Goal: Find specific page/section: Find specific page/section

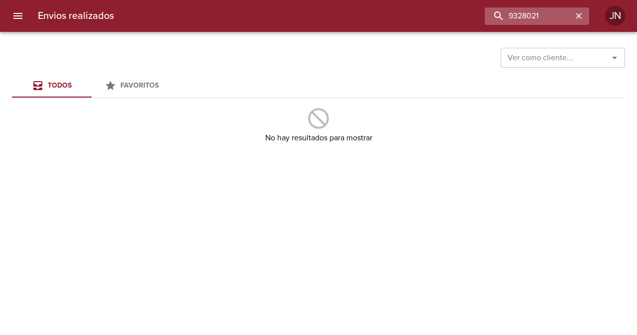
click at [524, 10] on input "9328021" at bounding box center [529, 15] width 88 height 17
click at [526, 11] on input "9328021" at bounding box center [529, 15] width 88 height 17
click at [523, 23] on input "9328021" at bounding box center [529, 15] width 88 height 17
click at [524, 23] on input "9328021" at bounding box center [529, 15] width 88 height 17
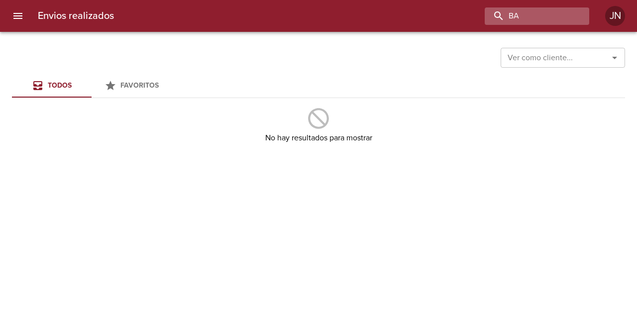
type input "B"
click at [525, 18] on input "[PERSON_NAME]" at bounding box center [508, 15] width 127 height 17
click at [525, 17] on input "[PERSON_NAME]" at bounding box center [508, 15] width 127 height 17
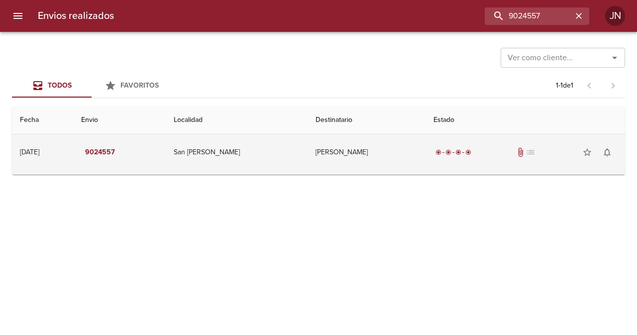
click at [341, 151] on td "[PERSON_NAME]" at bounding box center [367, 152] width 118 height 36
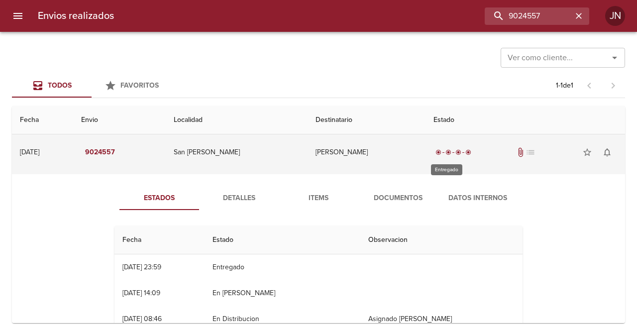
click at [436, 154] on div "radio_button_checked radio_button_checked radio_button_checked radio_button_che…" at bounding box center [453, 152] width 40 height 10
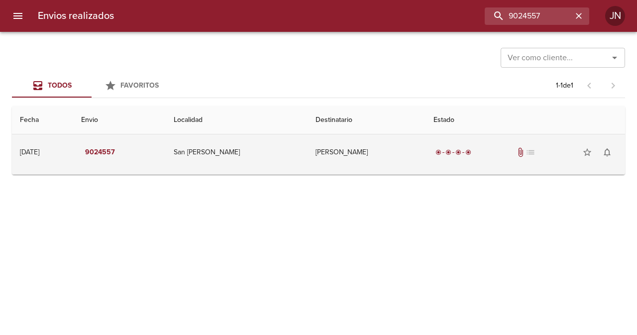
click at [460, 148] on div "radio_button_checked radio_button_checked radio_button_checked radio_button_che…" at bounding box center [453, 152] width 40 height 10
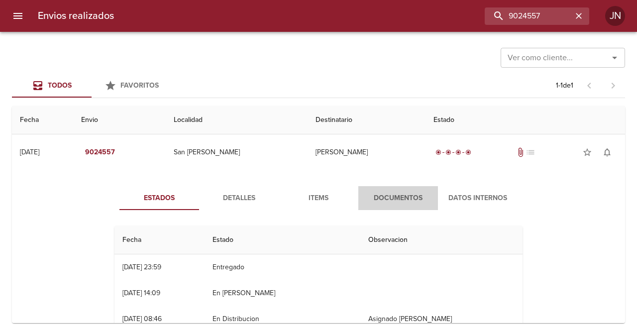
click at [402, 197] on span "Documentos" at bounding box center [398, 198] width 68 height 12
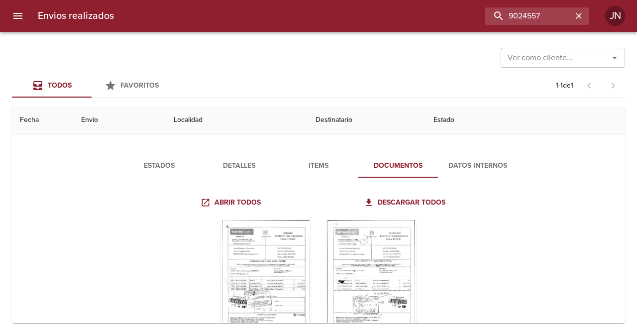
scroll to position [50, 0]
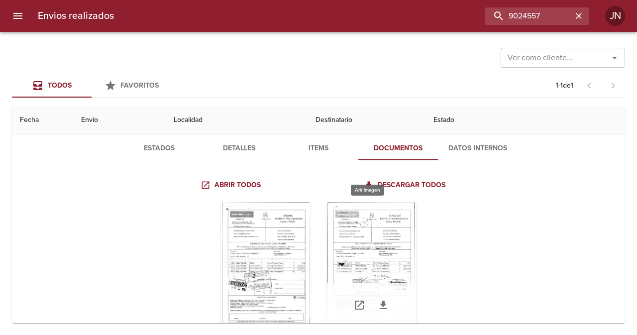
click at [369, 240] on div "Tabla de envíos del cliente" at bounding box center [371, 265] width 90 height 124
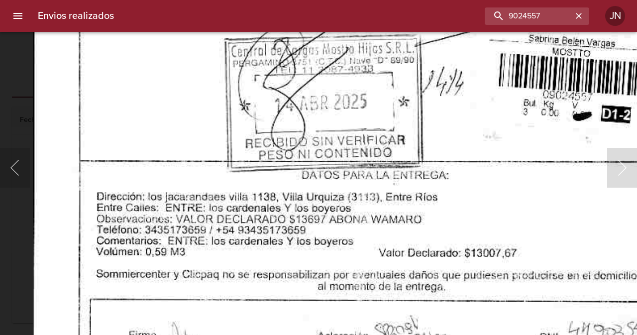
click at [16, 163] on button "Anterior" at bounding box center [15, 168] width 30 height 40
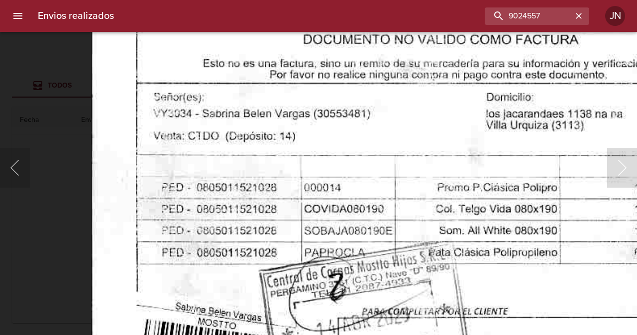
click at [250, 288] on img "Lightbox" at bounding box center [425, 200] width 668 height 950
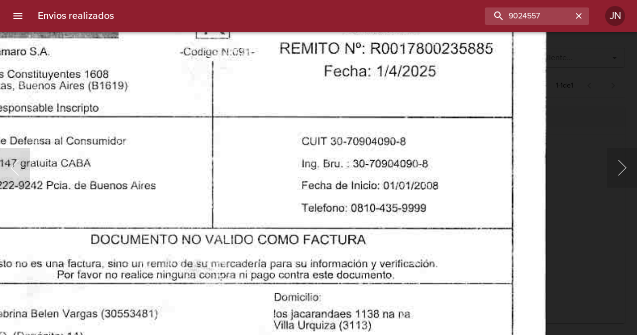
click at [560, 18] on input "9024557" at bounding box center [508, 15] width 127 height 17
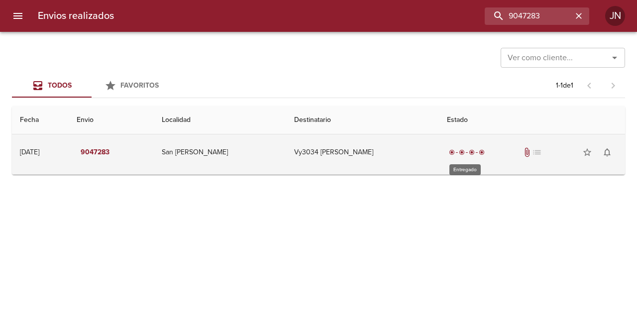
click at [464, 151] on div "radio_button_checked" at bounding box center [462, 152] width 10 height 6
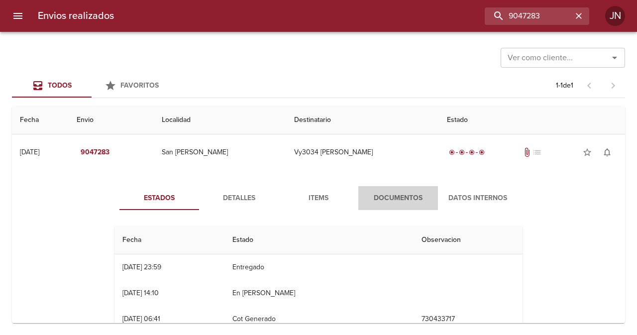
click at [399, 200] on span "Documentos" at bounding box center [398, 198] width 68 height 12
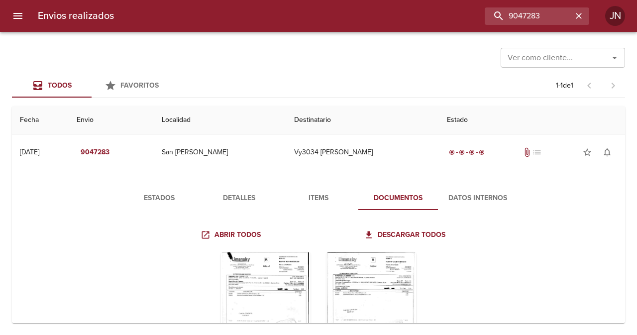
scroll to position [50, 0]
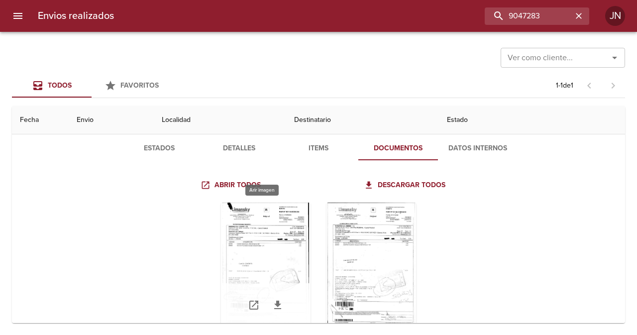
click at [280, 267] on div "Tabla de envíos del cliente" at bounding box center [266, 265] width 90 height 124
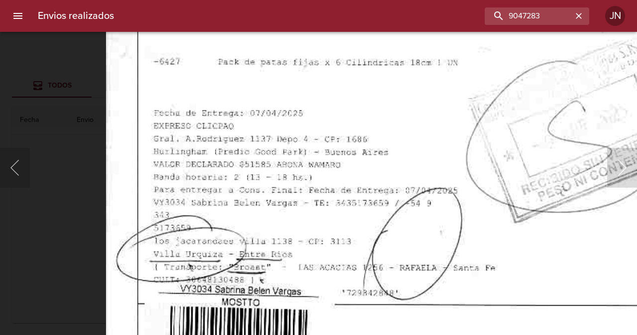
click at [362, 100] on img "Lightbox" at bounding box center [436, 14] width 660 height 950
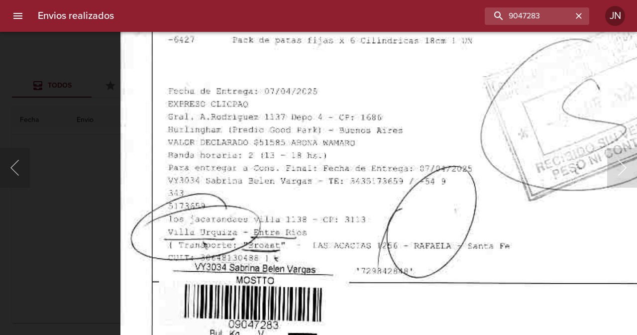
click at [63, 170] on div "Lightbox" at bounding box center [318, 167] width 637 height 335
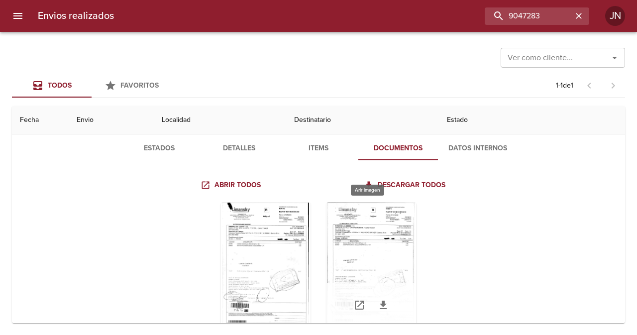
click at [360, 263] on div "Tabla de envíos del cliente" at bounding box center [371, 265] width 90 height 124
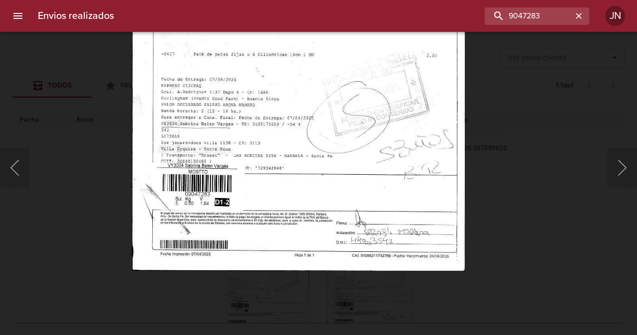
click at [322, 170] on img "Lightbox" at bounding box center [297, 33] width 333 height 473
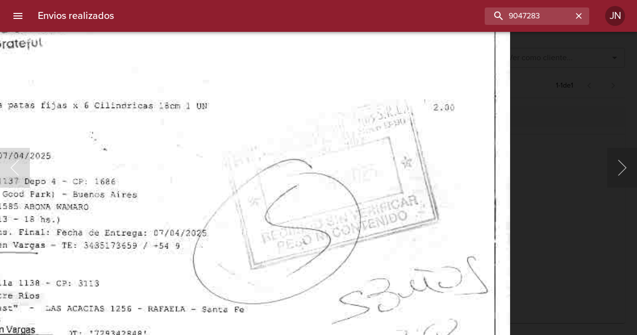
click at [308, 280] on img "Lightbox" at bounding box center [175, 65] width 668 height 950
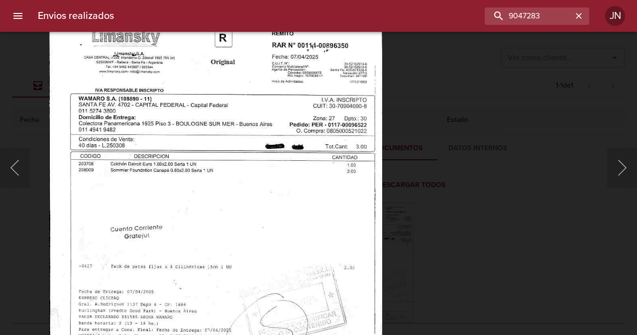
click at [313, 191] on img "Lightbox" at bounding box center [215, 245] width 333 height 473
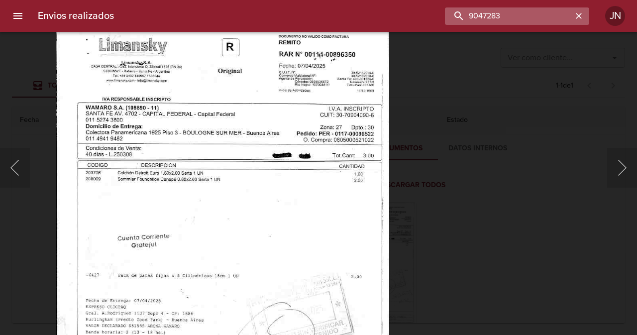
click at [556, 13] on input "9047283" at bounding box center [508, 15] width 127 height 17
type input "252989"
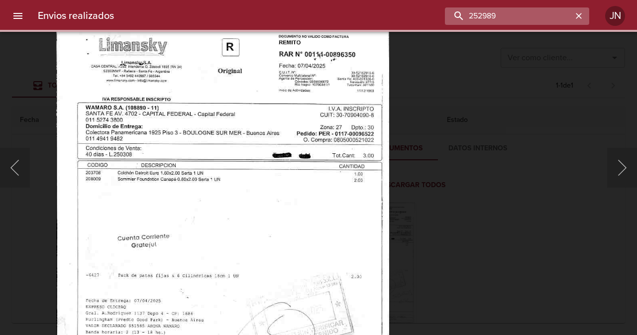
scroll to position [0, 0]
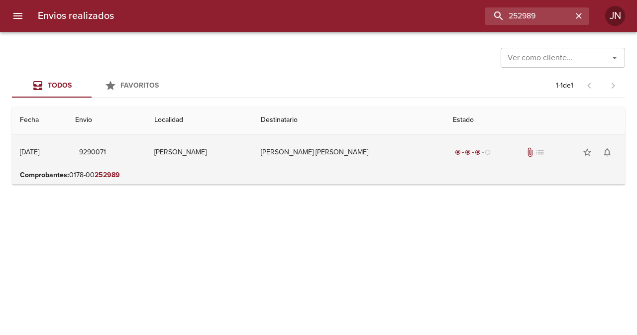
click at [319, 152] on td "[PERSON_NAME] [PERSON_NAME]" at bounding box center [349, 152] width 192 height 36
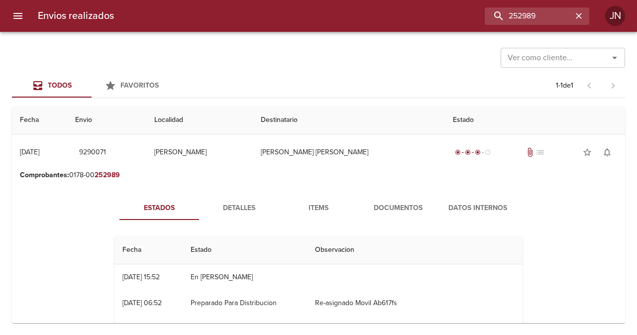
click at [413, 205] on span "Documentos" at bounding box center [398, 208] width 68 height 12
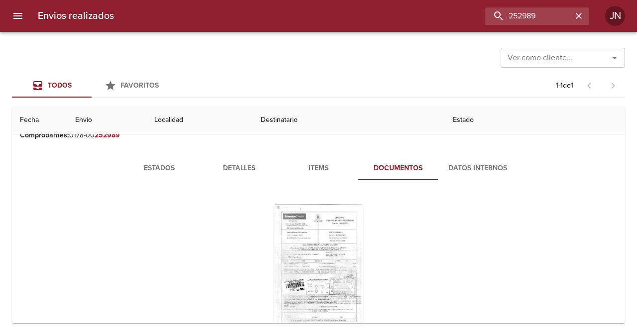
scroll to position [74, 0]
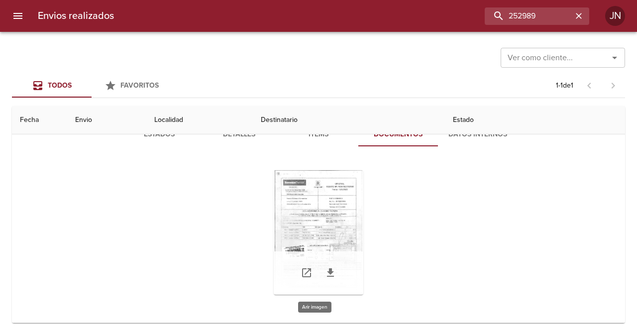
click at [314, 215] on div "Tabla de envíos del cliente" at bounding box center [319, 232] width 90 height 124
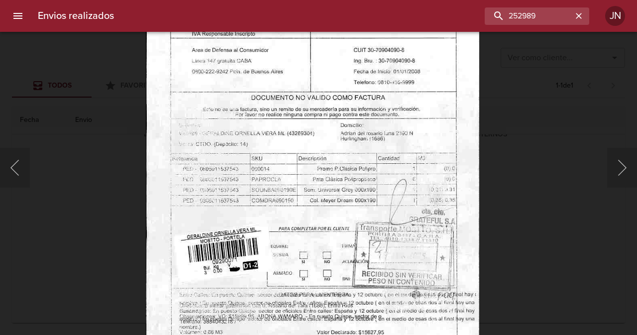
click at [293, 313] on img "Lightbox" at bounding box center [312, 178] width 333 height 473
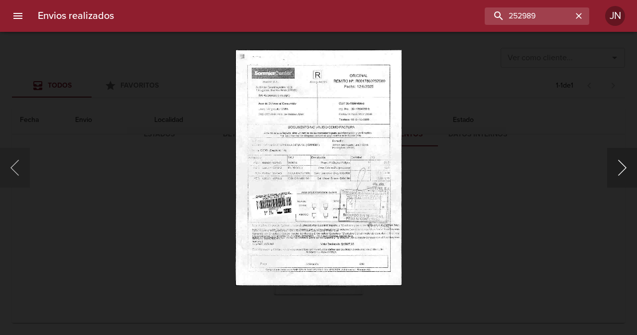
click at [623, 169] on button "Siguiente" at bounding box center [622, 168] width 30 height 40
click at [13, 173] on button "Anterior" at bounding box center [15, 168] width 30 height 40
click at [60, 137] on div "Lightbox" at bounding box center [318, 167] width 637 height 335
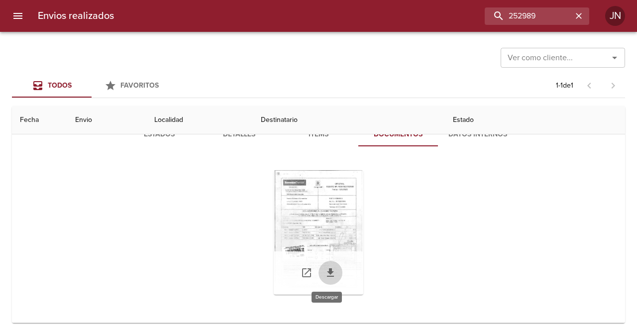
click at [329, 274] on icon "Tabla de envíos del cliente" at bounding box center [330, 273] width 12 height 12
